Goal: Task Accomplishment & Management: Manage account settings

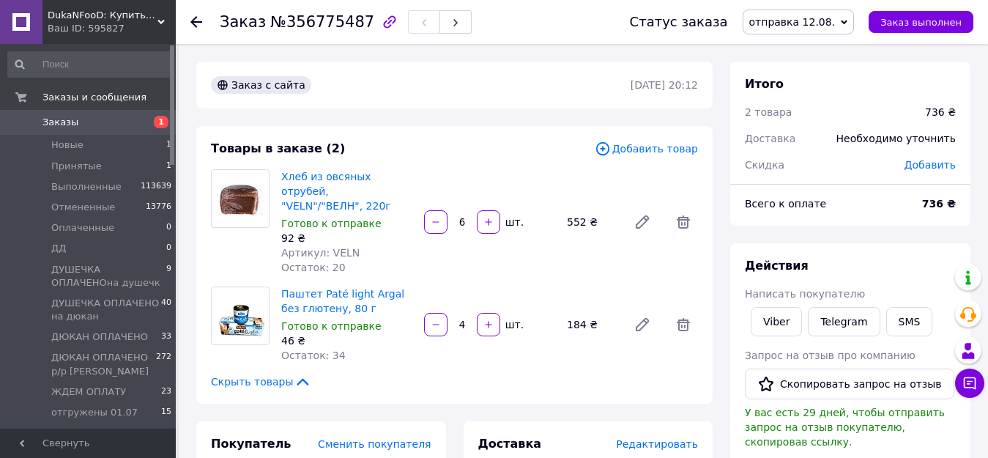
click at [805, 16] on span "отправка 12.08." at bounding box center [793, 22] width 86 height 12
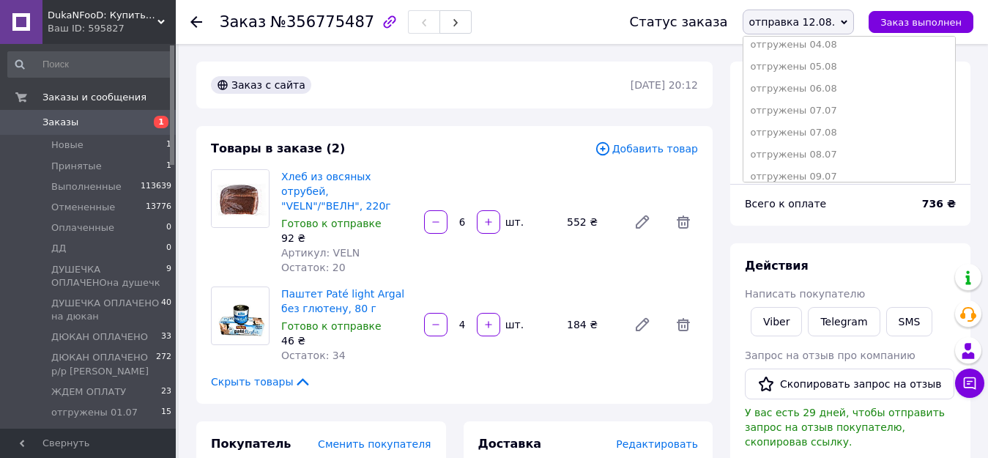
scroll to position [440, 0]
click at [848, 141] on li "отгружены 12.08" at bounding box center [850, 139] width 212 height 22
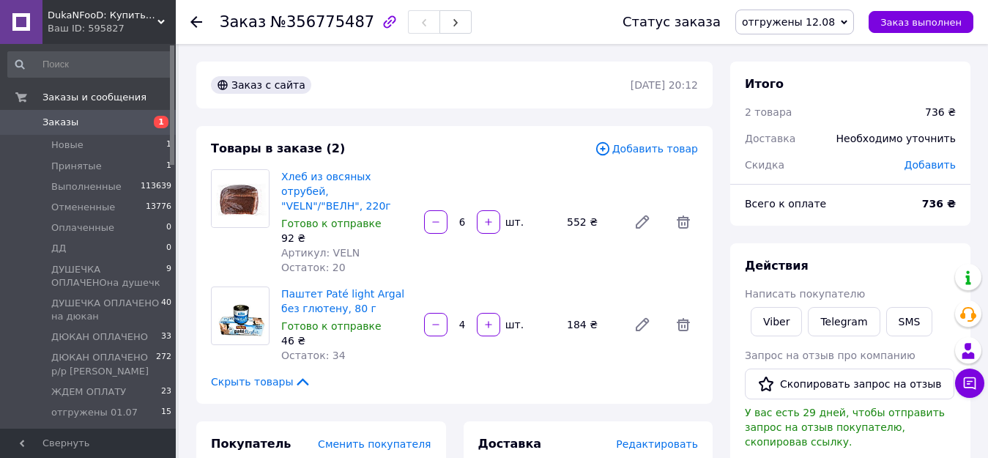
scroll to position [73, 0]
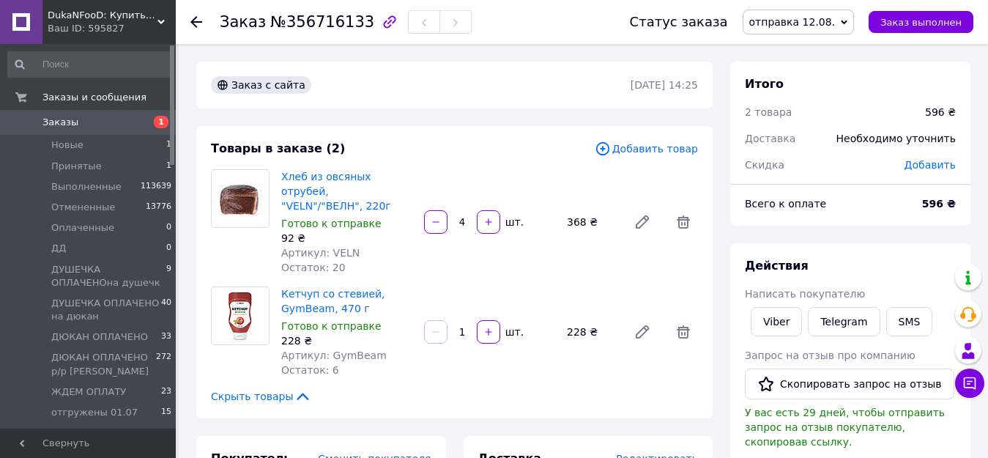
click at [793, 12] on span "отправка 12.08." at bounding box center [799, 22] width 112 height 25
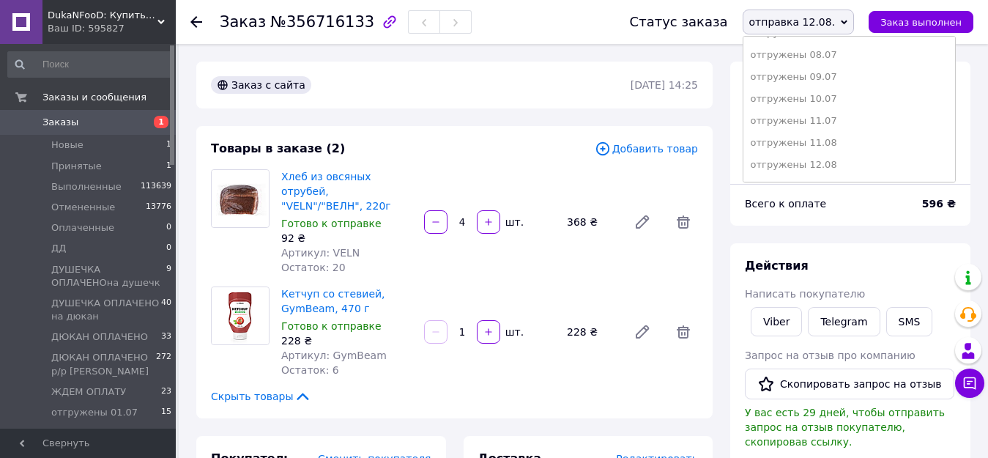
scroll to position [440, 0]
click at [850, 136] on li "отгружены 12.08" at bounding box center [850, 139] width 212 height 22
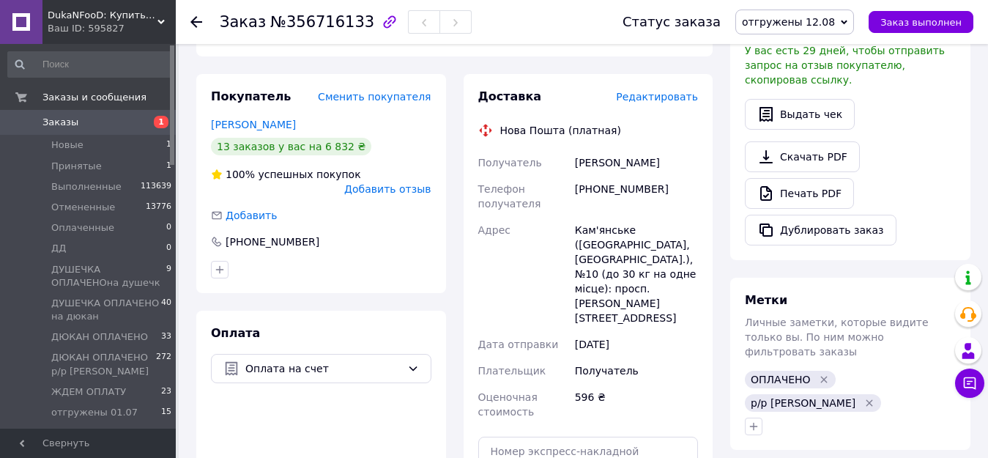
scroll to position [366, 0]
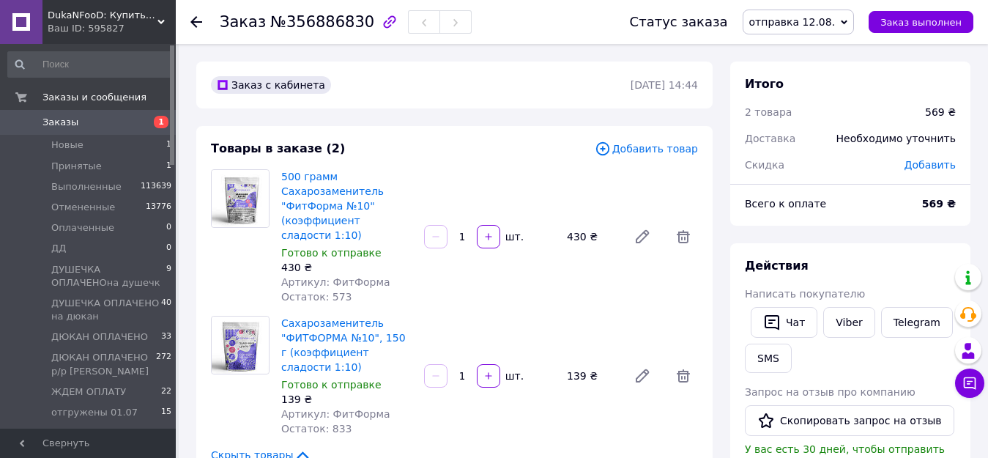
click at [818, 16] on span "отправка 12.08." at bounding box center [793, 22] width 86 height 12
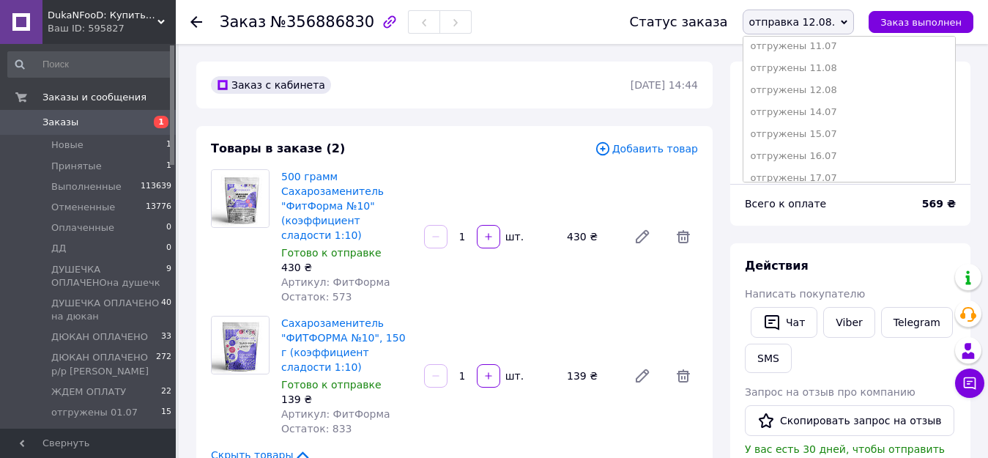
scroll to position [513, 0]
click at [851, 67] on li "отгружены 12.08" at bounding box center [850, 66] width 212 height 22
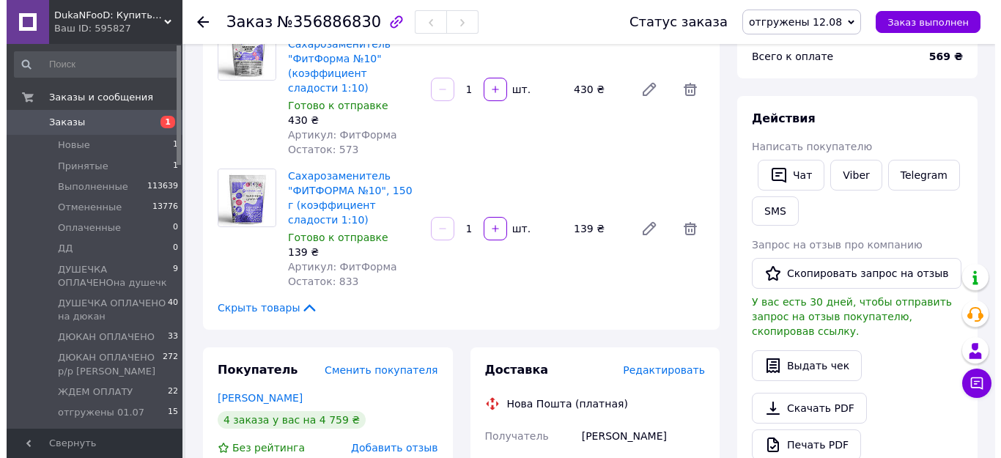
scroll to position [147, 0]
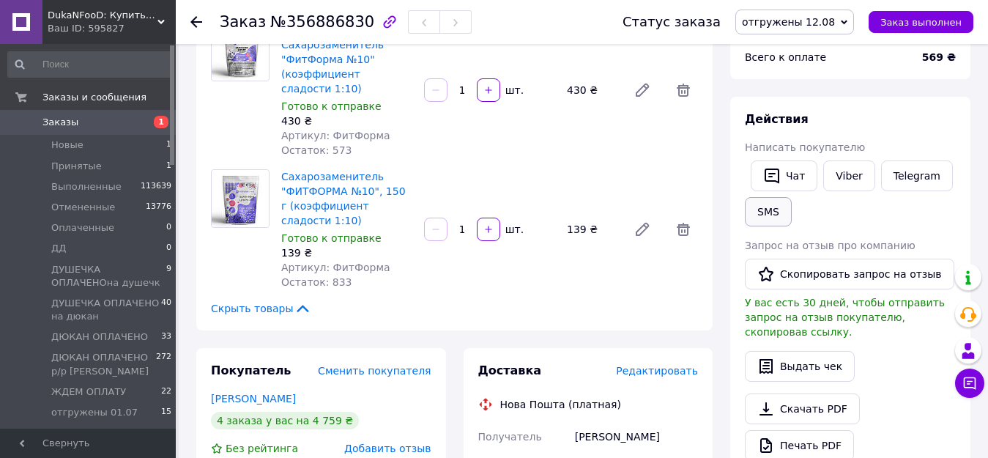
click at [770, 201] on button "SMS" at bounding box center [768, 211] width 47 height 29
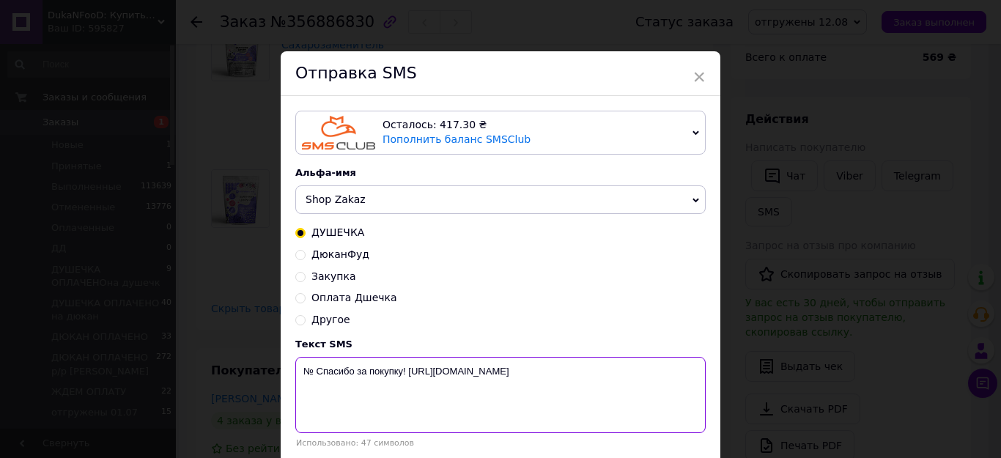
drag, startPoint x: 406, startPoint y: 374, endPoint x: 300, endPoint y: 369, distance: 105.6
click at [300, 369] on textarea "№ Спасибо за покупку! [URL][DOMAIN_NAME]" at bounding box center [500, 395] width 410 height 76
paste textarea "20451225138476"
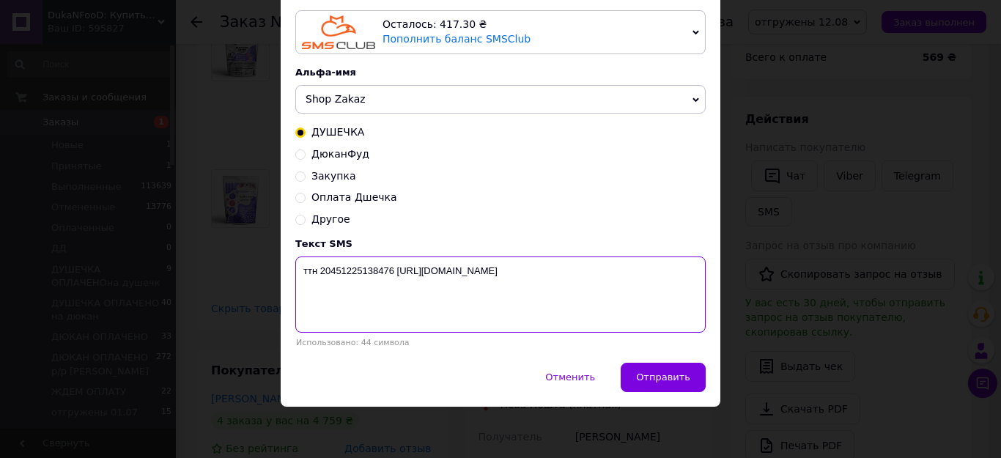
scroll to position [104, 0]
type textarea "ттн 20451225138476 [URL][DOMAIN_NAME]"
click at [675, 381] on span "Отправить" at bounding box center [663, 376] width 54 height 11
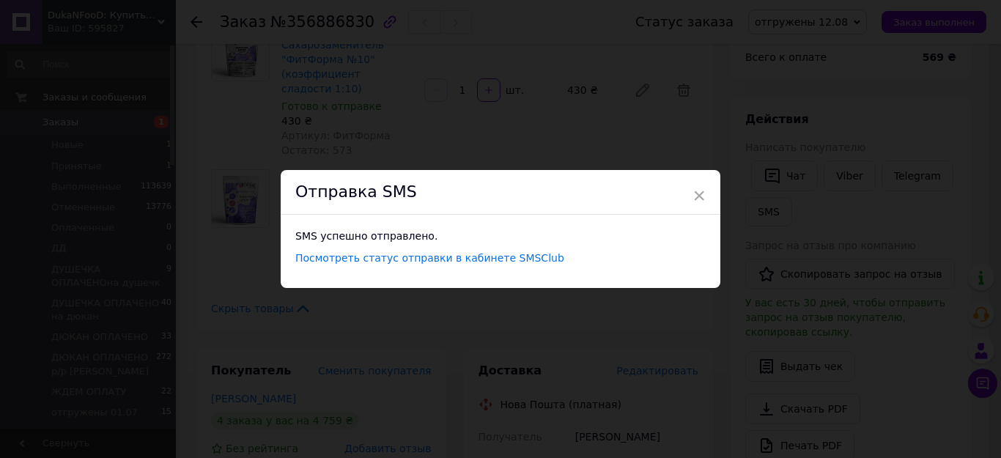
scroll to position [0, 0]
